Goal: Task Accomplishment & Management: Use online tool/utility

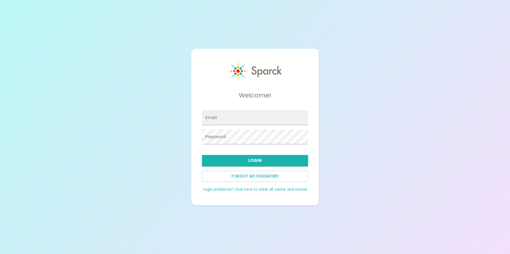
type input "[EMAIL_ADDRESS][DOMAIN_NAME]"
click at [256, 162] on button "Login" at bounding box center [255, 160] width 106 height 11
